Goal: Transaction & Acquisition: Purchase product/service

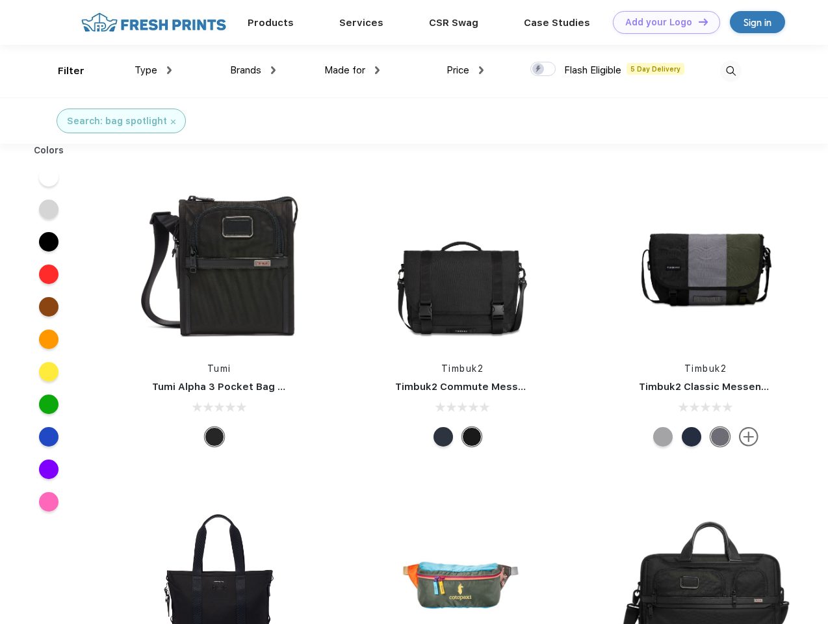
scroll to position [1, 0]
click at [662, 22] on link "Add your Logo Design Tool" at bounding box center [666, 22] width 107 height 23
click at [0, 0] on div "Design Tool" at bounding box center [0, 0] width 0 height 0
click at [698, 21] on link "Add your Logo Design Tool" at bounding box center [666, 22] width 107 height 23
click at [62, 71] on div "Filter" at bounding box center [71, 71] width 27 height 15
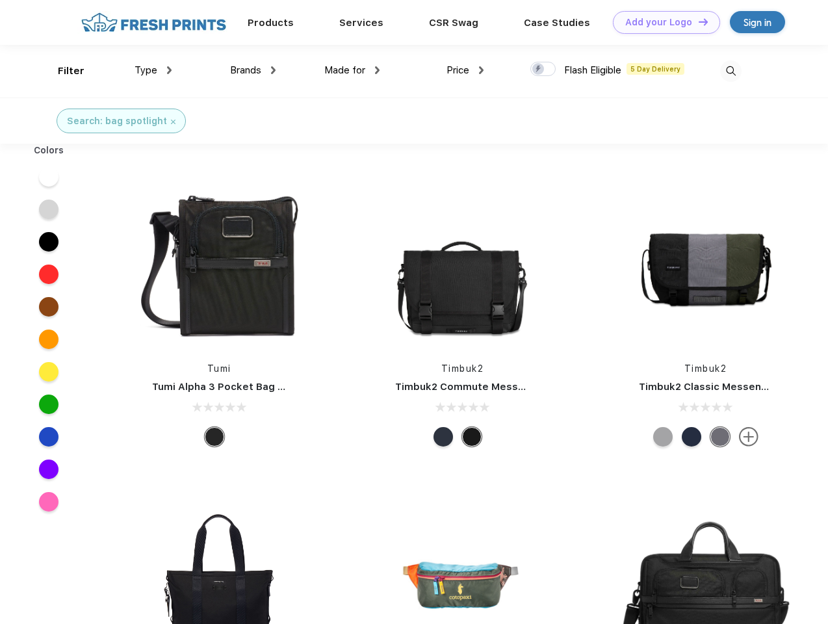
click at [153, 70] on span "Type" at bounding box center [146, 70] width 23 height 12
click at [253, 70] on span "Brands" at bounding box center [245, 70] width 31 height 12
click at [352, 70] on span "Made for" at bounding box center [344, 70] width 41 height 12
click at [465, 70] on span "Price" at bounding box center [458, 70] width 23 height 12
click at [544, 70] on div at bounding box center [543, 69] width 25 height 14
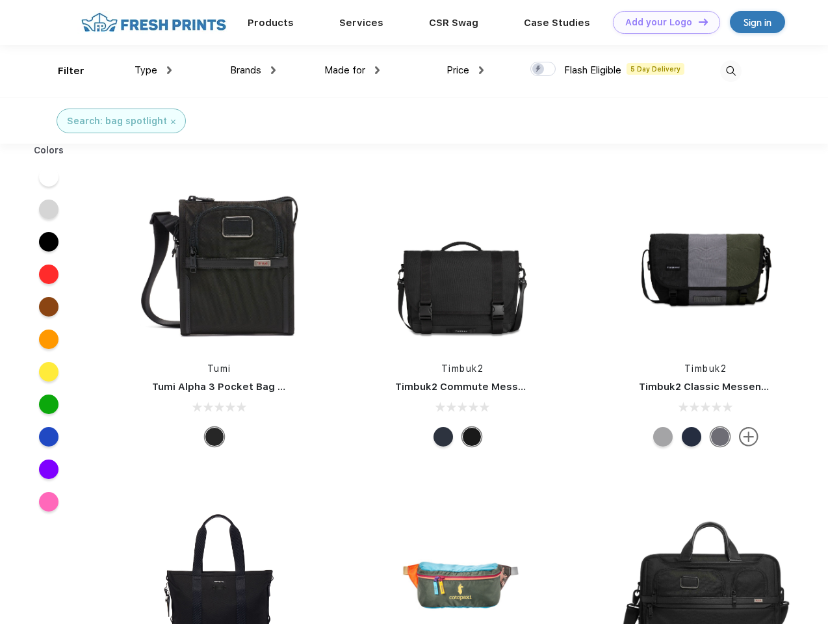
click at [539, 70] on input "checkbox" at bounding box center [535, 65] width 8 height 8
click at [731, 71] on img at bounding box center [730, 70] width 21 height 21
